Goal: Task Accomplishment & Management: Use online tool/utility

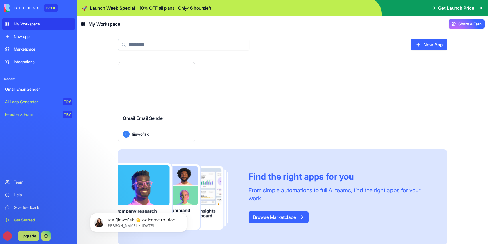
click at [48, 21] on link "My Workspace" at bounding box center [39, 23] width 74 height 11
click at [38, 24] on div "My Workspace" at bounding box center [43, 24] width 58 height 6
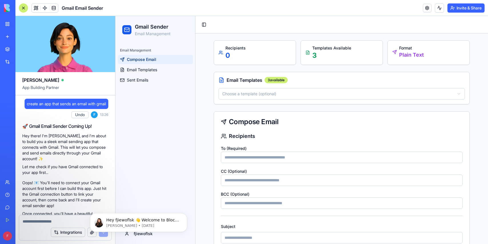
scroll to position [237, 0]
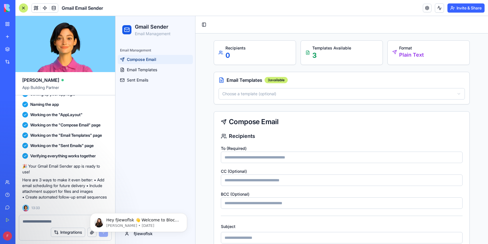
click at [15, 37] on div "New app" at bounding box center [17, 37] width 7 height 6
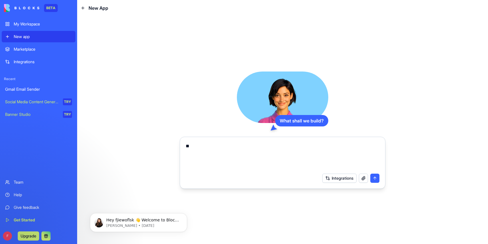
type textarea "*"
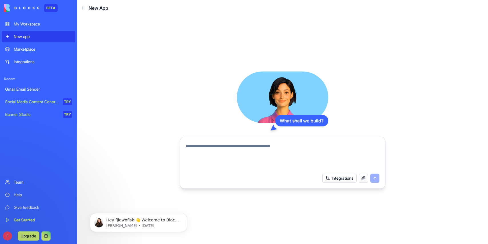
type textarea "**********"
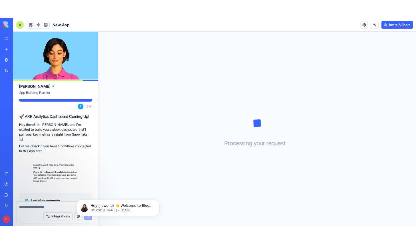
scroll to position [98, 0]
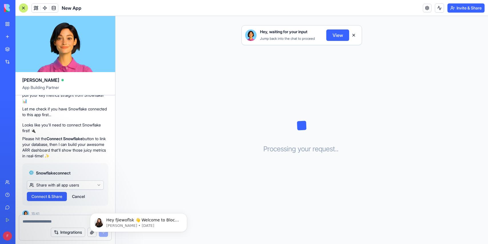
click at [55, 193] on span "Connect & Share" at bounding box center [46, 196] width 31 height 6
click at [51, 193] on span "Connect & Share" at bounding box center [46, 196] width 31 height 6
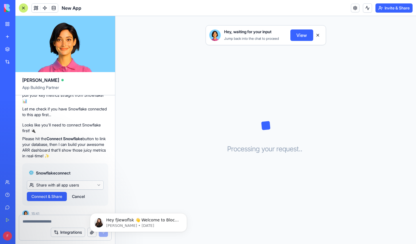
click at [50, 193] on span "Connect & Share" at bounding box center [46, 196] width 31 height 6
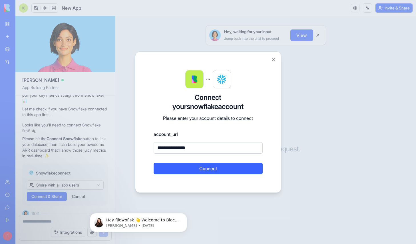
type input "**********"
click at [225, 165] on button "Connect" at bounding box center [208, 168] width 109 height 11
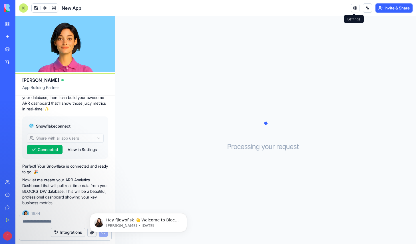
scroll to position [155, 0]
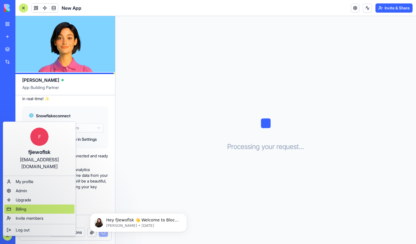
click at [21, 206] on span "Billing" at bounding box center [21, 209] width 11 height 6
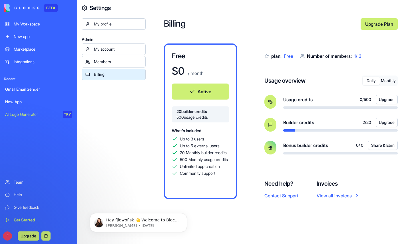
click at [28, 27] on link "My Workspace" at bounding box center [39, 23] width 74 height 11
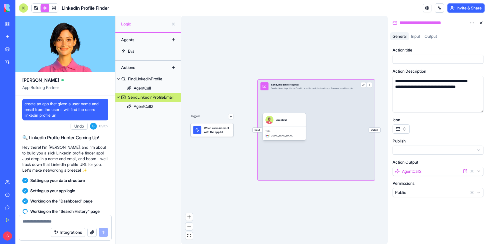
click at [7, 26] on link "My Workspace" at bounding box center [13, 23] width 23 height 11
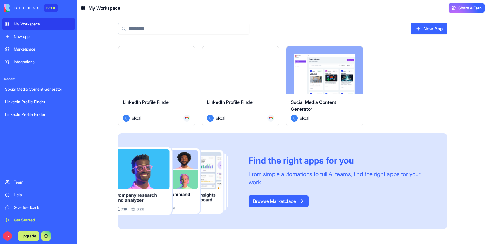
click at [35, 35] on div "New app" at bounding box center [43, 37] width 58 height 6
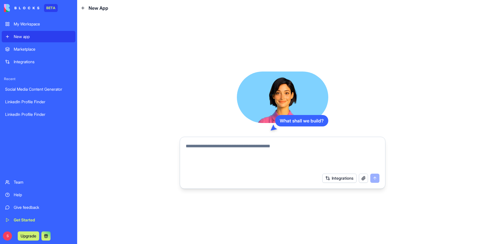
click at [201, 150] on textarea at bounding box center [283, 156] width 194 height 27
paste textarea "**********"
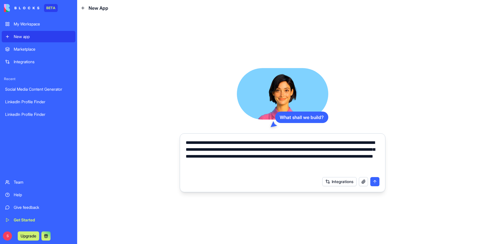
type textarea "**********"
click at [374, 182] on button "submit" at bounding box center [374, 181] width 9 height 9
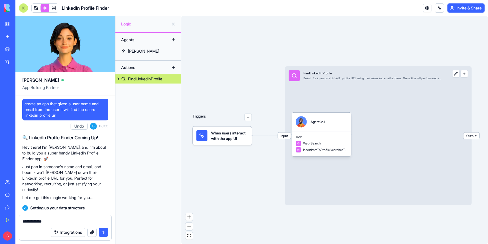
scroll to position [483, 0]
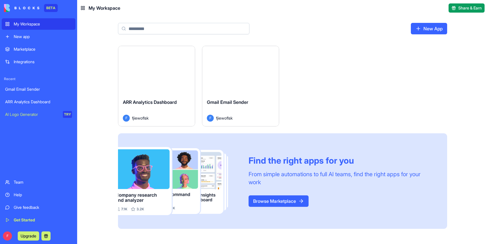
click at [140, 101] on span "ARR Analytics Dashboard" at bounding box center [150, 102] width 54 height 6
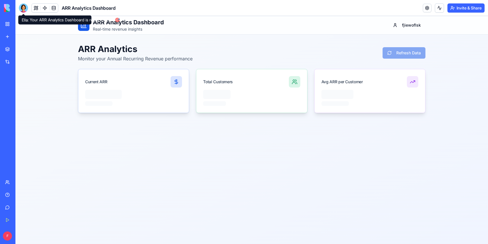
click at [23, 9] on div at bounding box center [23, 7] width 9 height 9
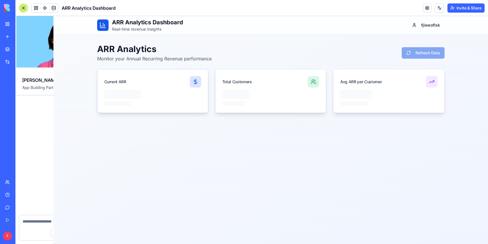
scroll to position [285, 0]
